Goal: Task Accomplishment & Management: Manage account settings

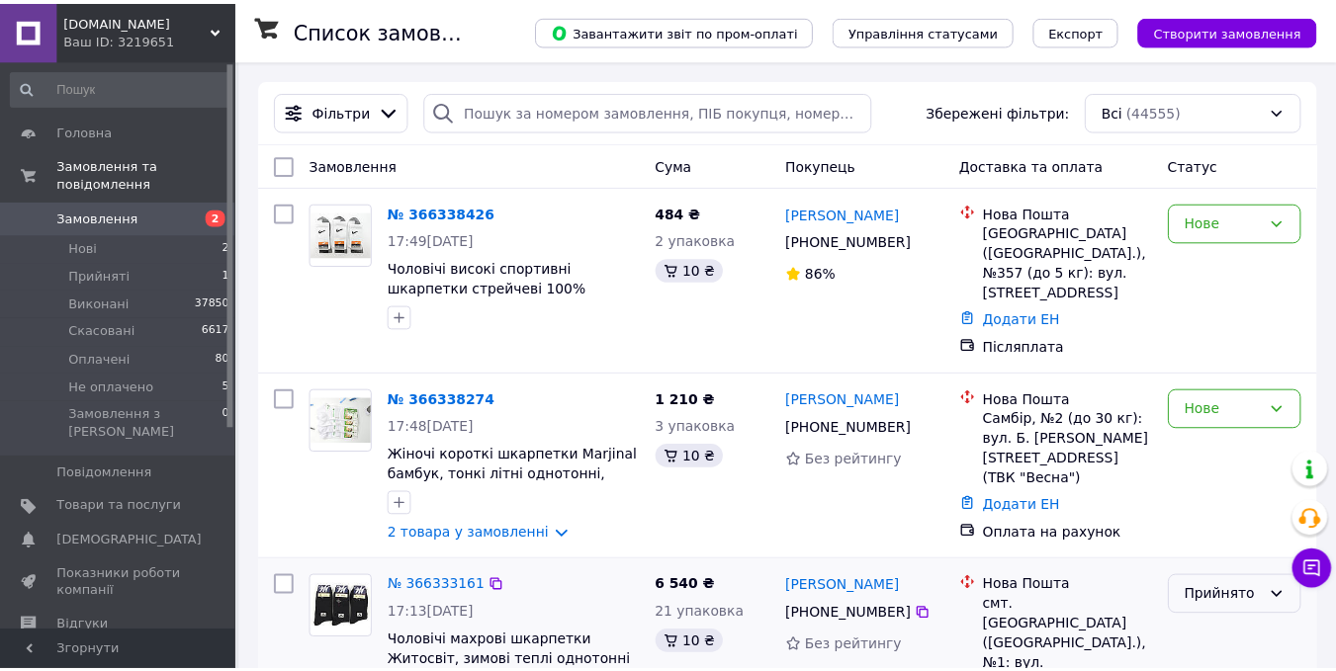
scroll to position [395, 0]
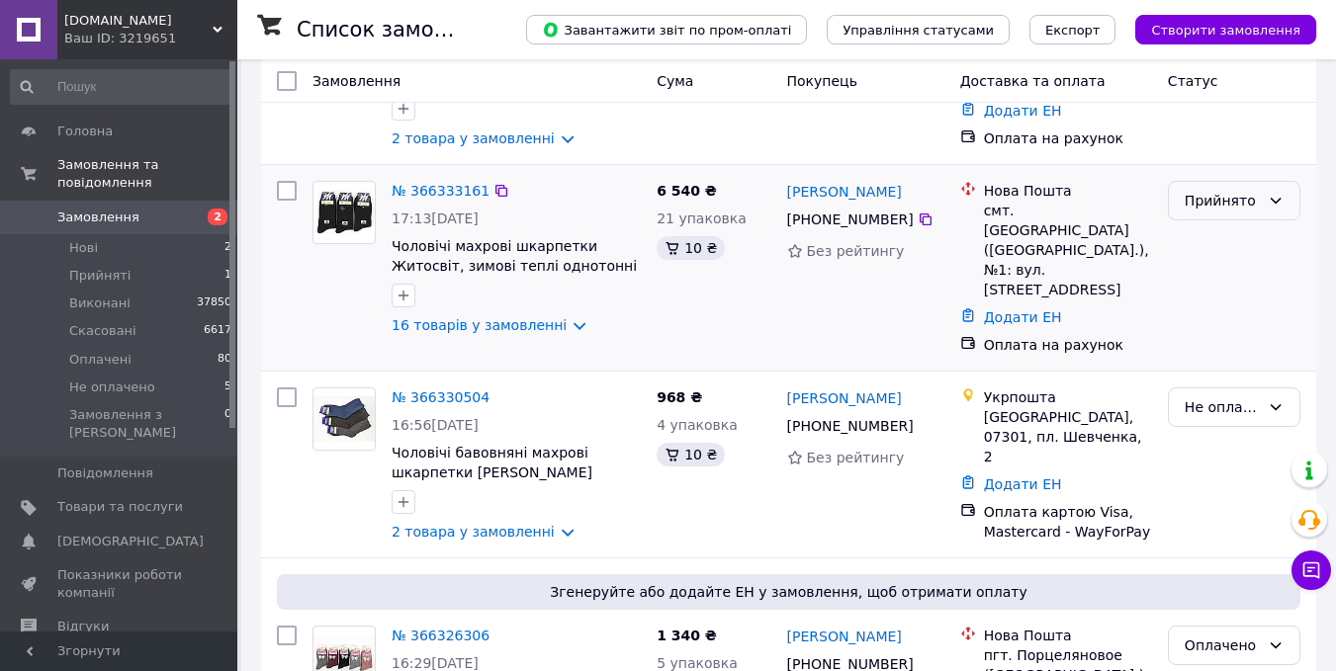
click at [1245, 190] on div "Прийнято" at bounding box center [1221, 201] width 75 height 22
click at [1240, 322] on li "Не оплачено" at bounding box center [1234, 331] width 131 height 36
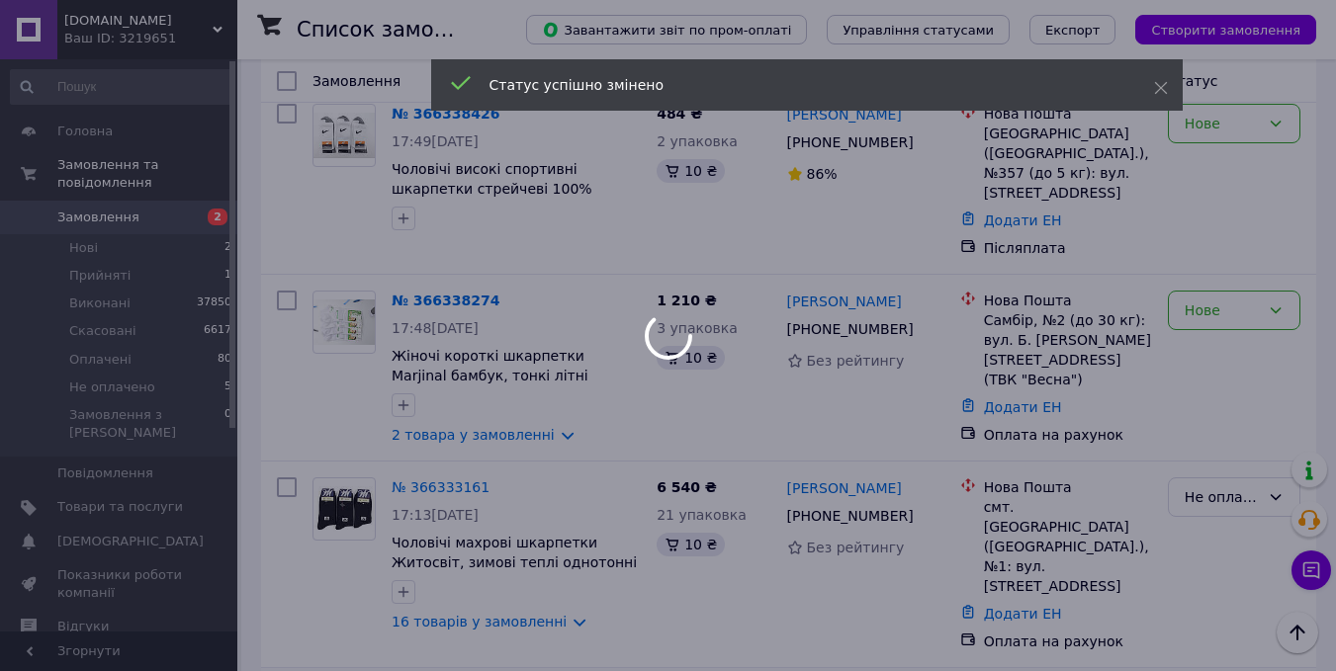
scroll to position [0, 0]
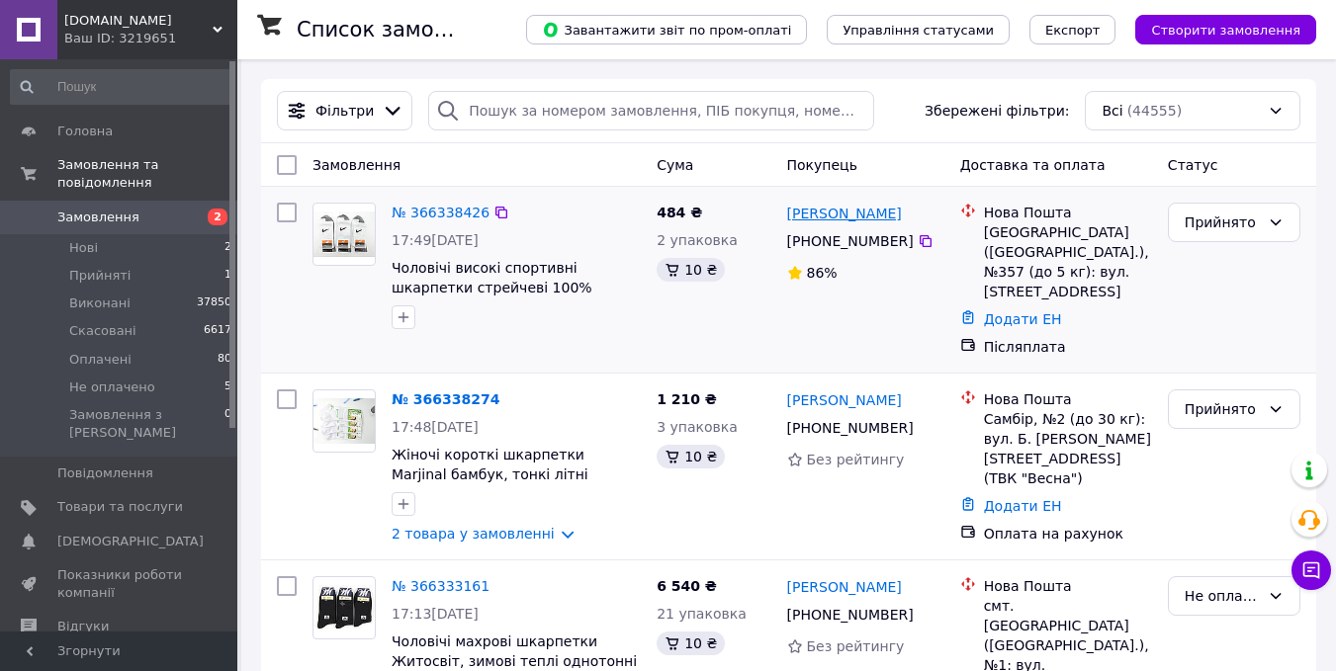
click at [876, 213] on link "[PERSON_NAME]" at bounding box center [844, 214] width 115 height 20
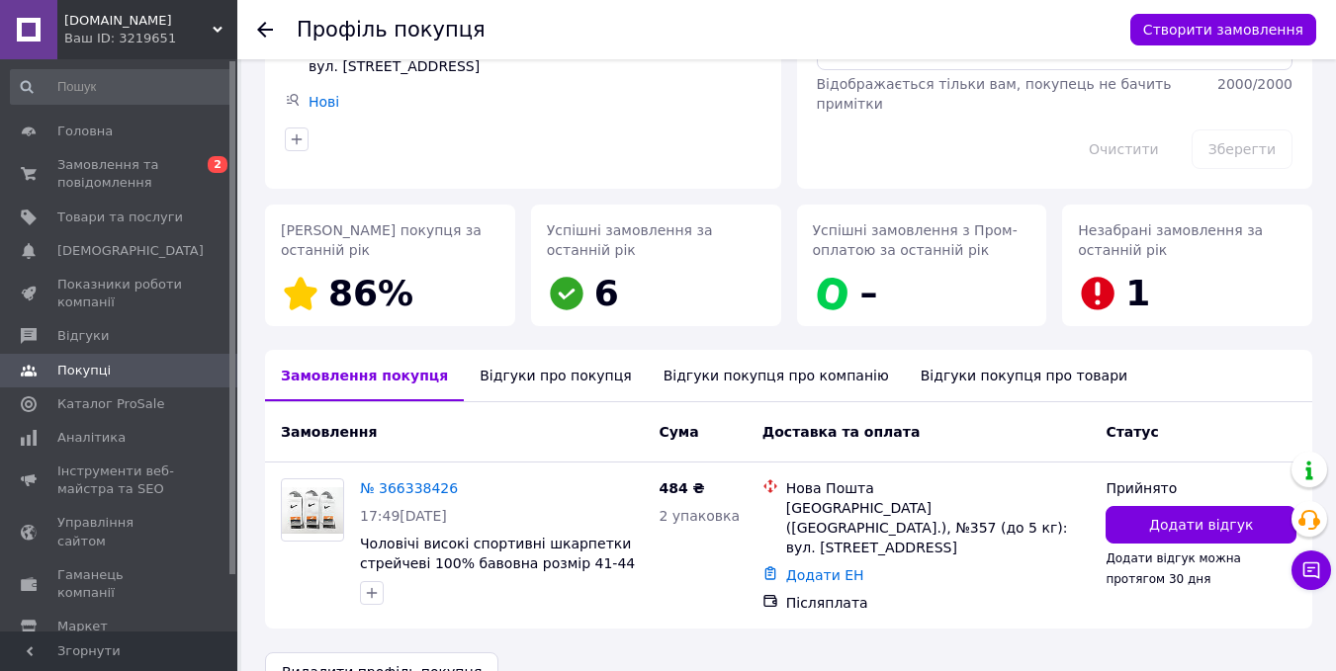
scroll to position [193, 0]
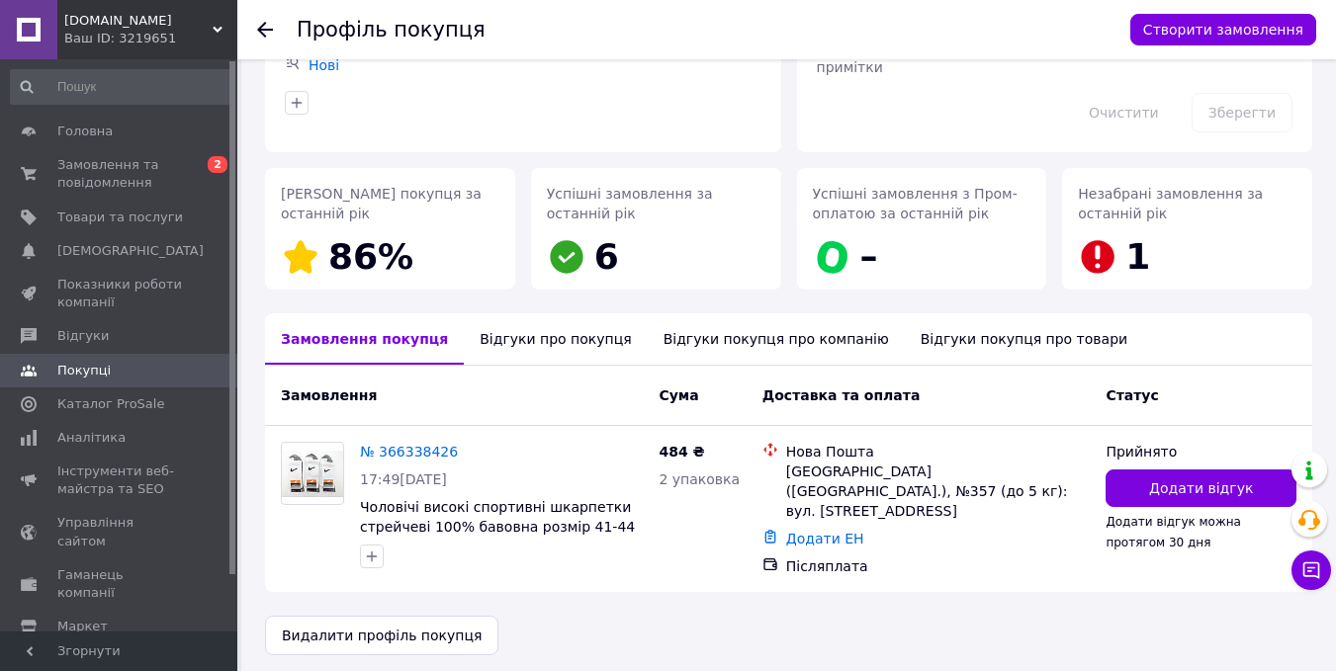
click at [534, 334] on div "Відгуки про покупця" at bounding box center [555, 338] width 183 height 51
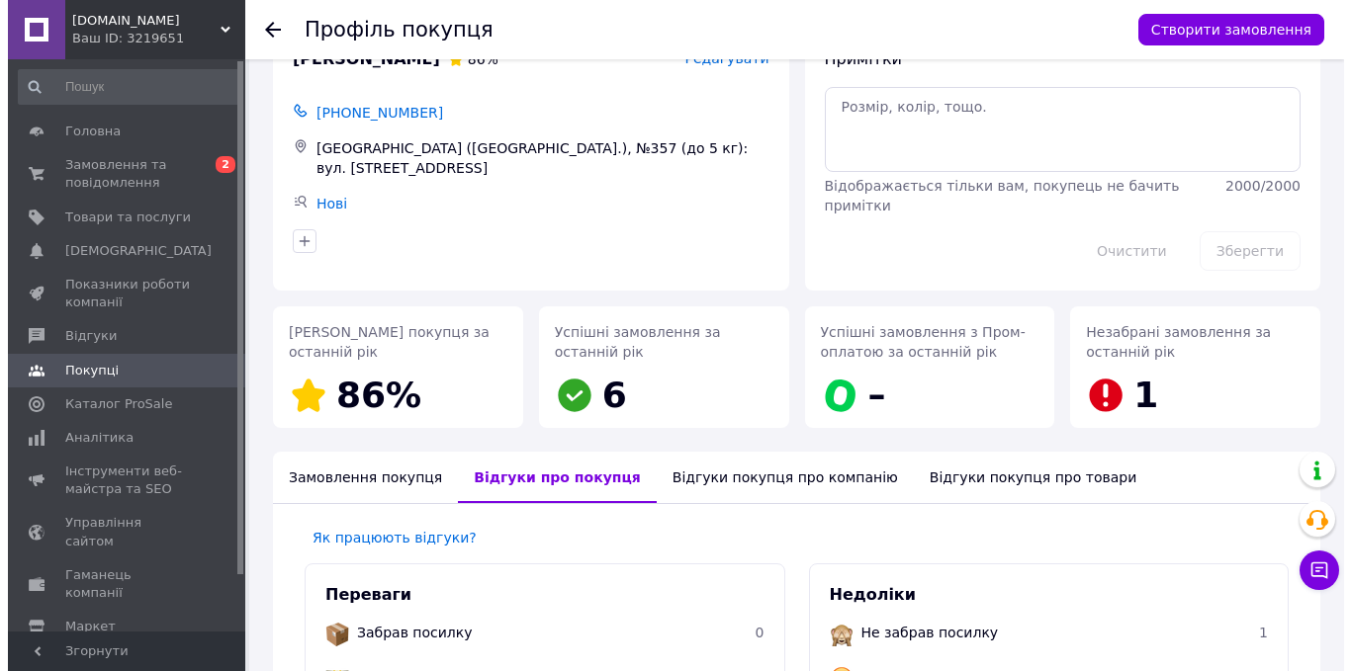
scroll to position [0, 0]
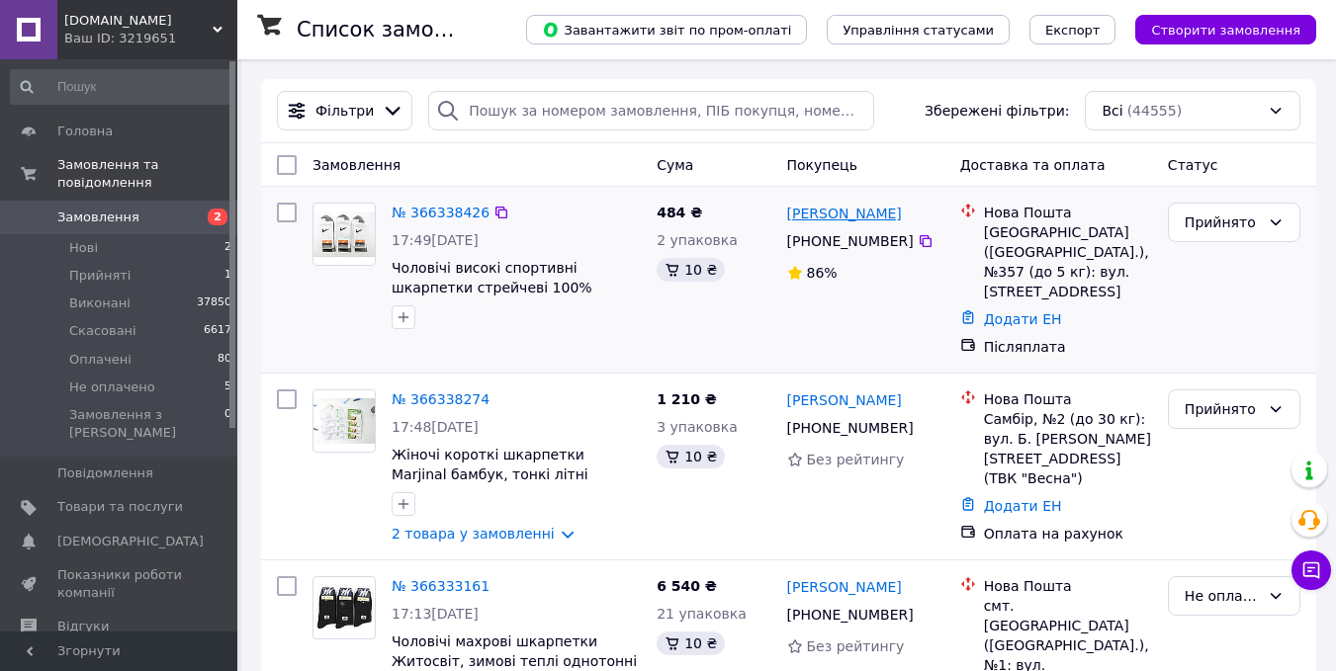
click at [829, 212] on link "[PERSON_NAME]" at bounding box center [844, 214] width 115 height 20
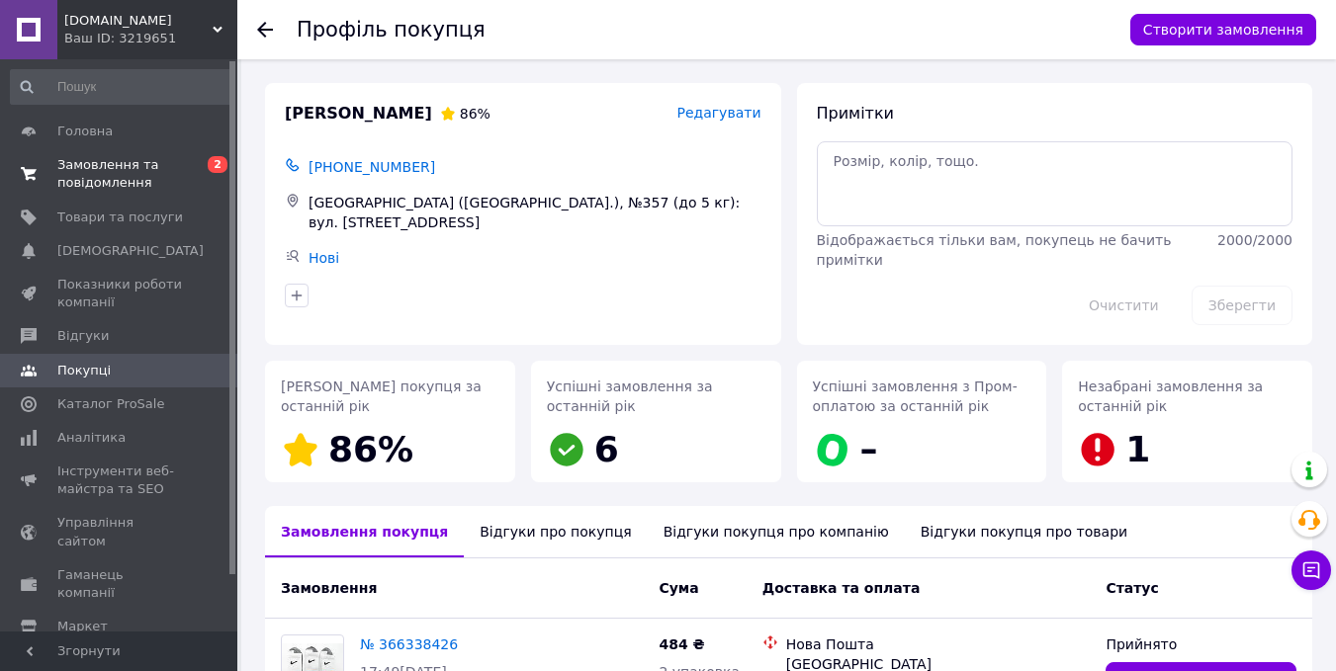
click at [113, 158] on span "Замовлення та повідомлення" at bounding box center [120, 174] width 126 height 36
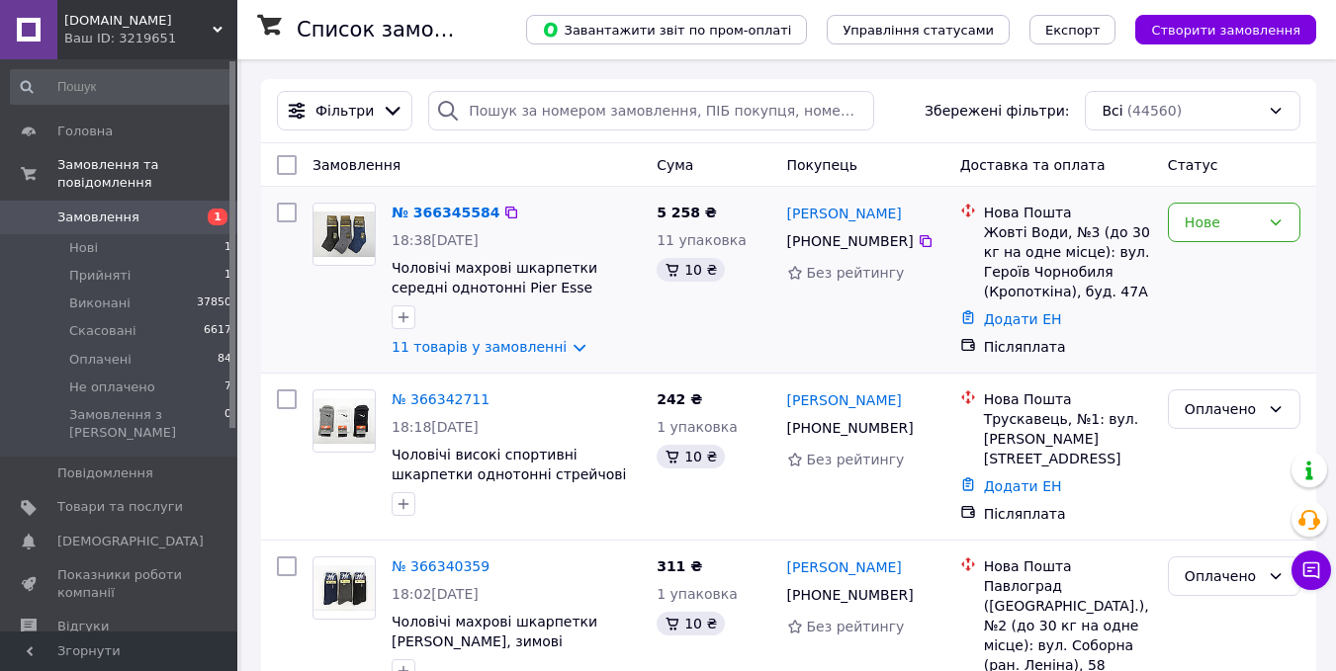
click at [876, 350] on div "[PERSON_NAME] [PHONE_NUMBER] Без рейтингу" at bounding box center [865, 280] width 173 height 170
click at [861, 386] on div "[PERSON_NAME] [PHONE_NUMBER] Без рейтингу" at bounding box center [865, 457] width 173 height 150
click at [859, 396] on link "[PERSON_NAME]" at bounding box center [844, 401] width 115 height 20
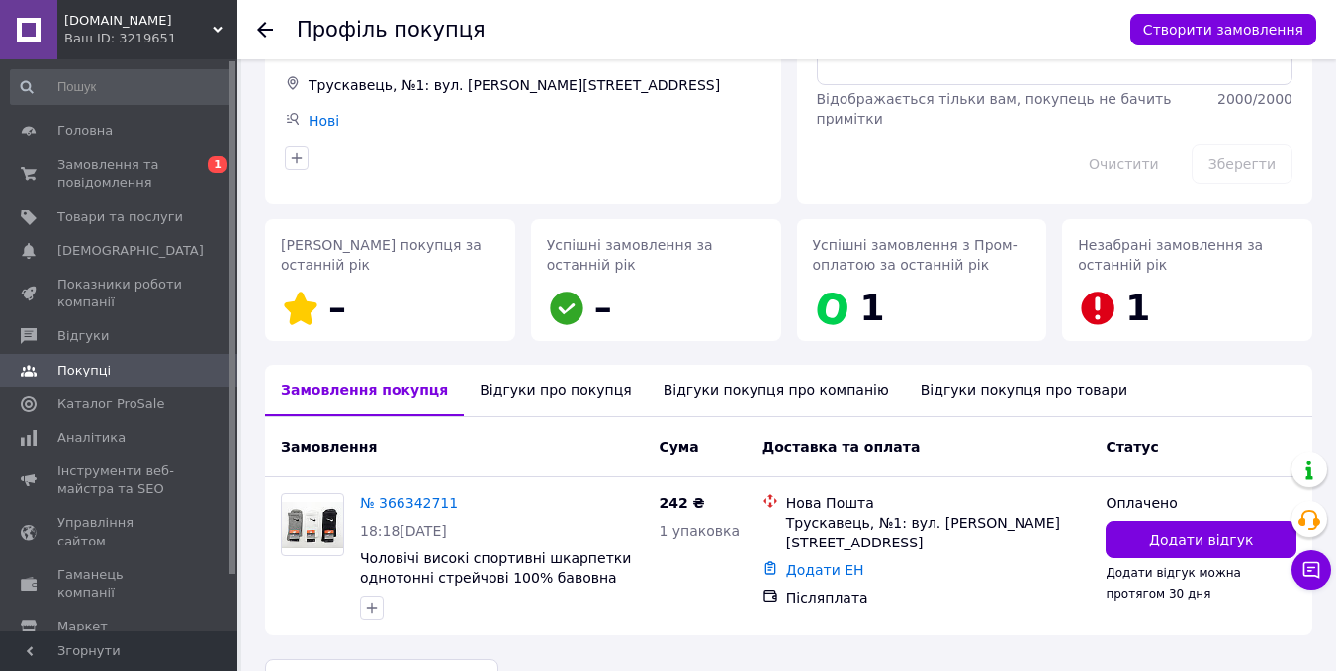
scroll to position [193, 0]
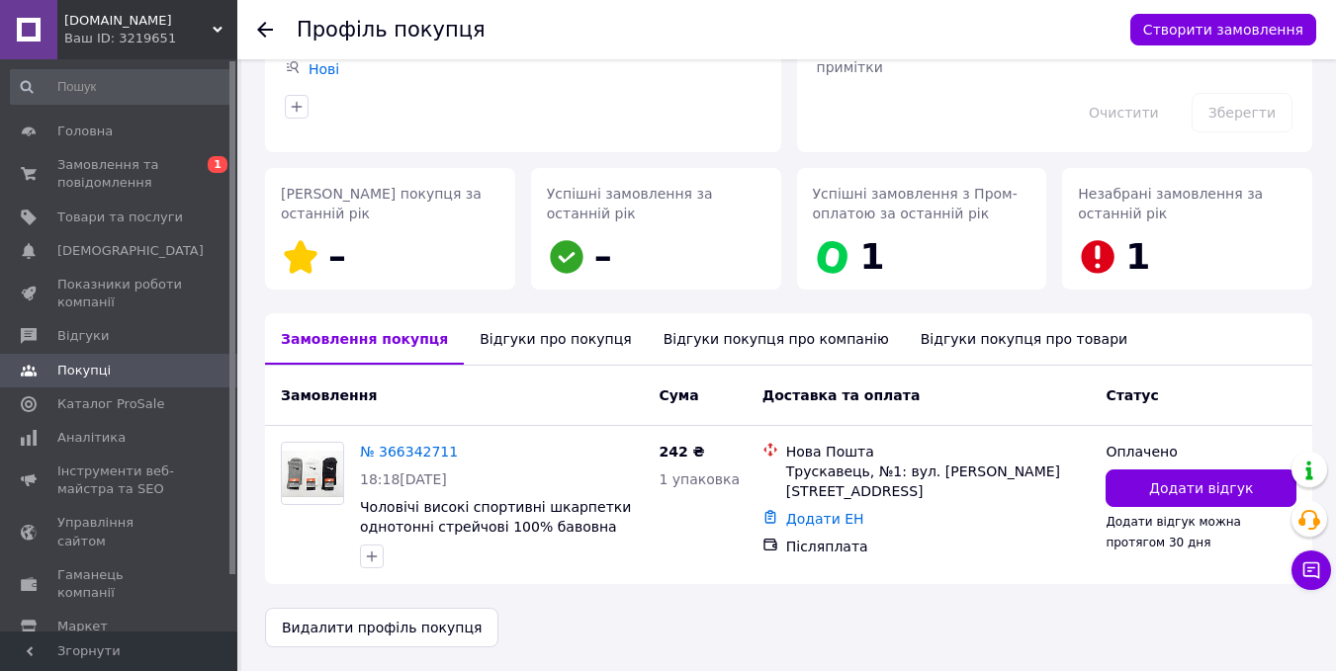
click at [515, 359] on div "Відгуки про покупця" at bounding box center [555, 338] width 183 height 51
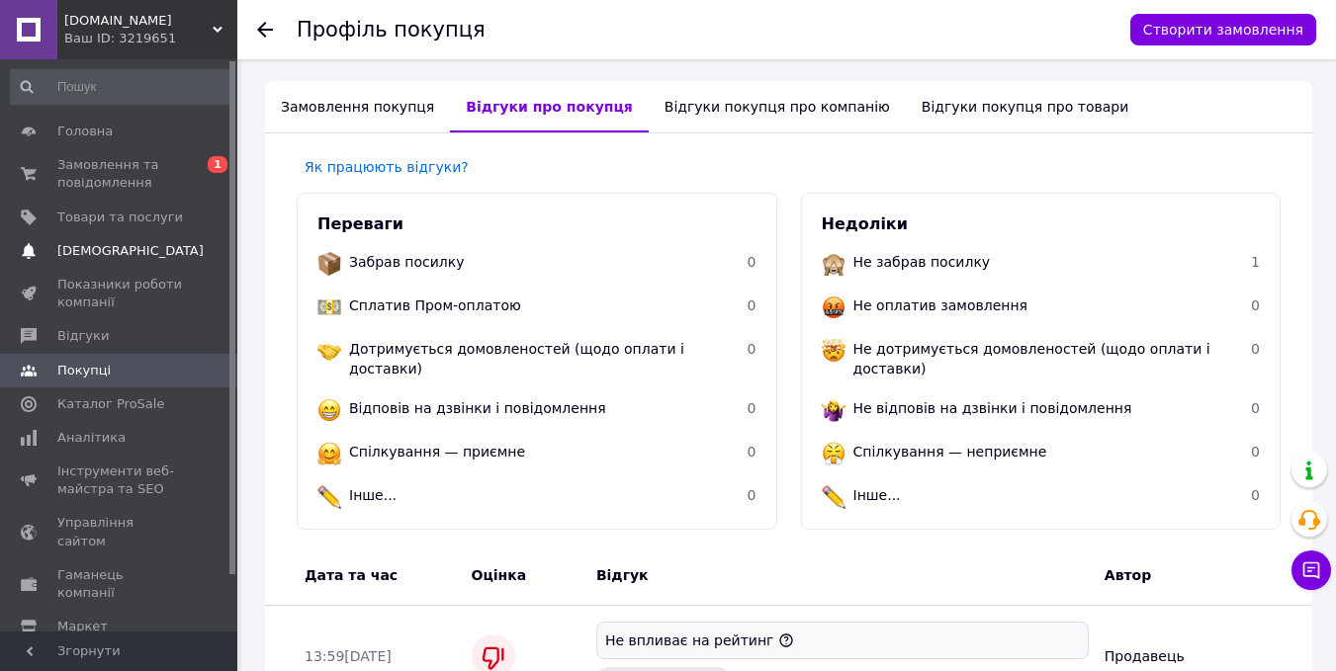
scroll to position [410, 0]
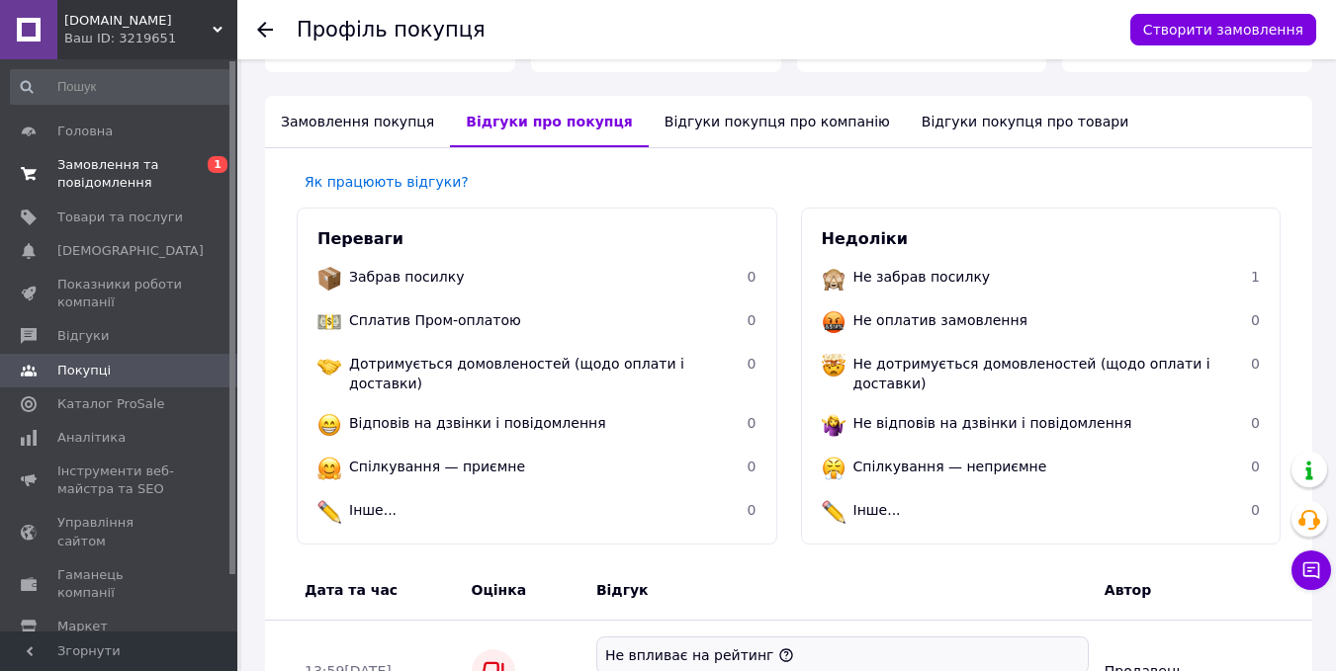
click at [134, 172] on span "Замовлення та повідомлення" at bounding box center [120, 174] width 126 height 36
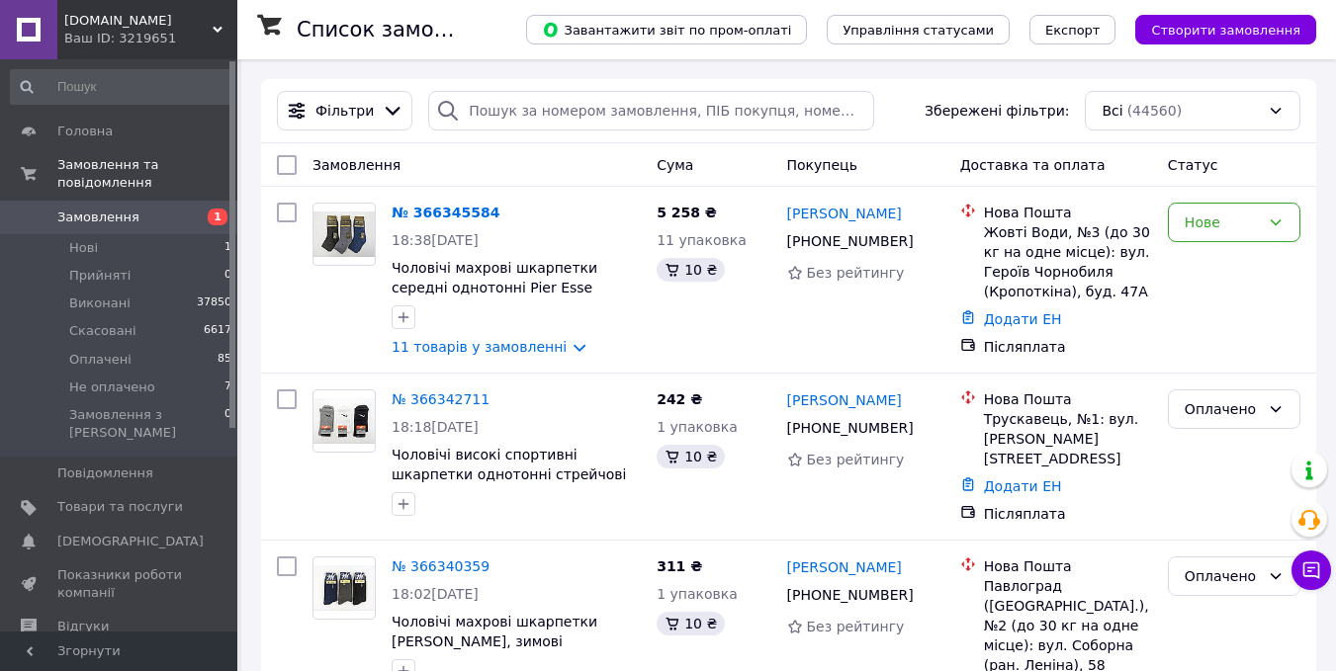
click at [894, 129] on div "Фільтри Збережені фільтри: Всі (44560)" at bounding box center [788, 111] width 1039 height 40
